Goal: Transaction & Acquisition: Register for event/course

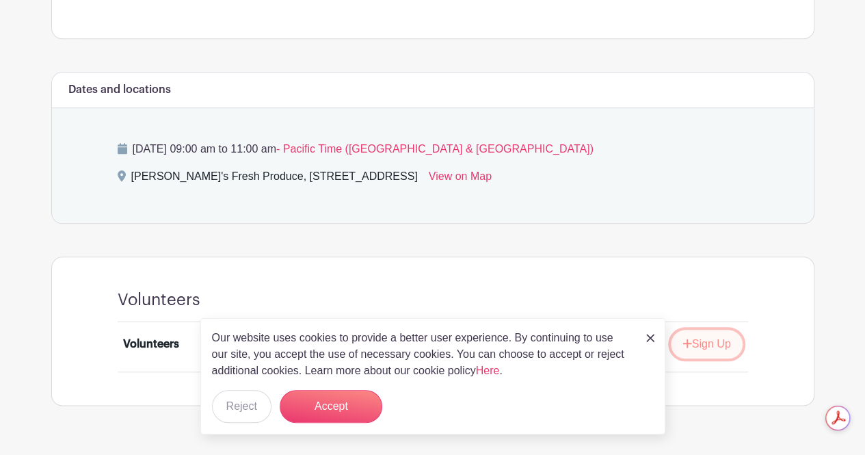
click at [709, 330] on button "Sign Up" at bounding box center [707, 344] width 72 height 29
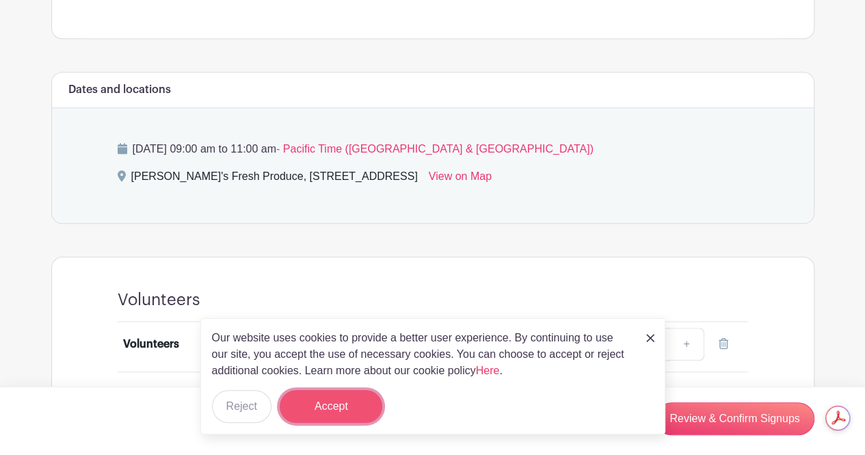
click at [364, 404] on button "Accept" at bounding box center [331, 406] width 103 height 33
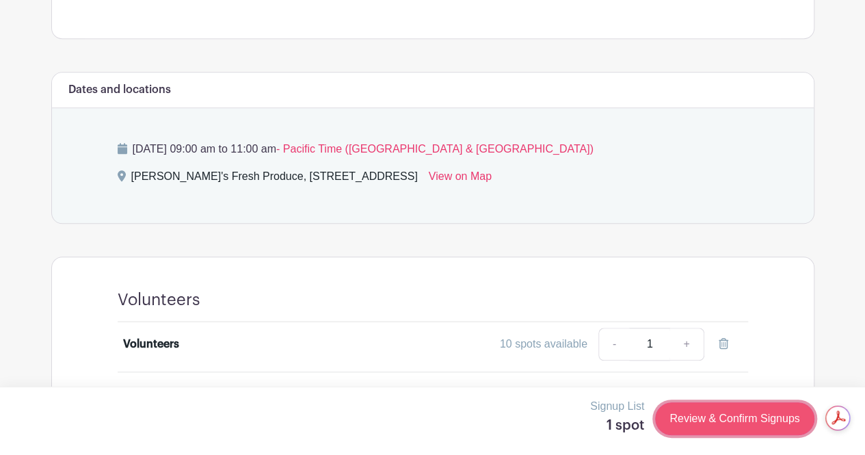
click at [730, 423] on link "Review & Confirm Signups" at bounding box center [734, 418] width 159 height 33
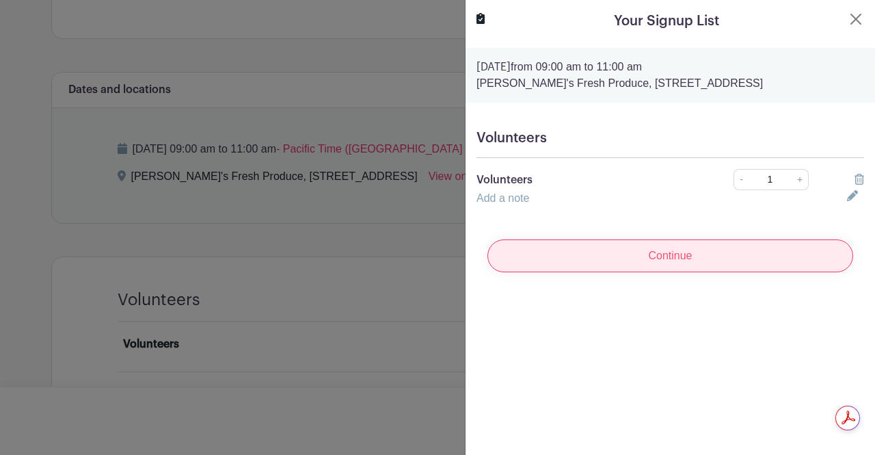
click at [672, 257] on input "Continue" at bounding box center [671, 255] width 366 height 33
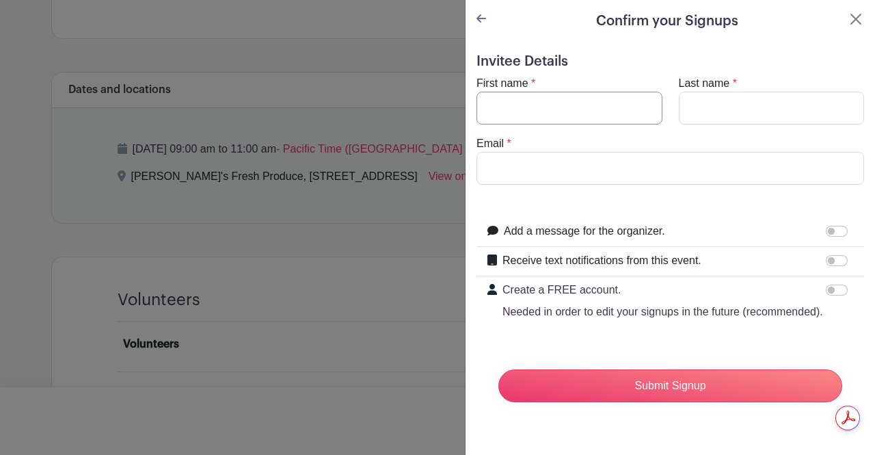
click at [529, 109] on input "First name" at bounding box center [570, 108] width 186 height 33
type input "[PERSON_NAME]"
click at [690, 102] on input "Last name" at bounding box center [772, 108] width 186 height 33
type input "[PERSON_NAME]"
click at [712, 172] on input "Email" at bounding box center [671, 168] width 388 height 33
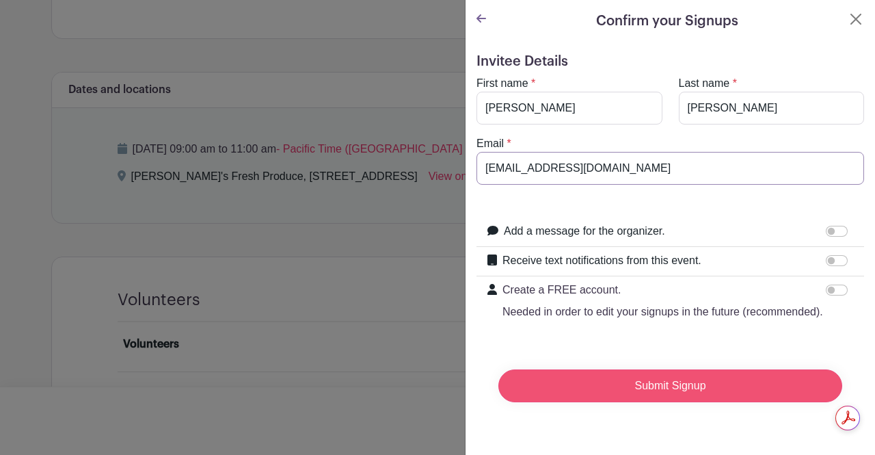
type input "[EMAIL_ADDRESS][DOMAIN_NAME]"
click at [660, 399] on input "Submit Signup" at bounding box center [671, 385] width 344 height 33
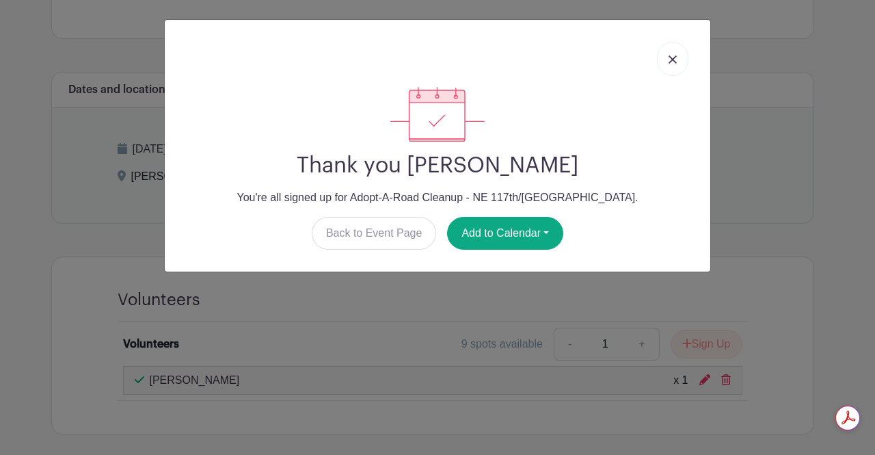
click at [670, 58] on img at bounding box center [673, 59] width 8 height 8
